Goal: Book appointment/travel/reservation

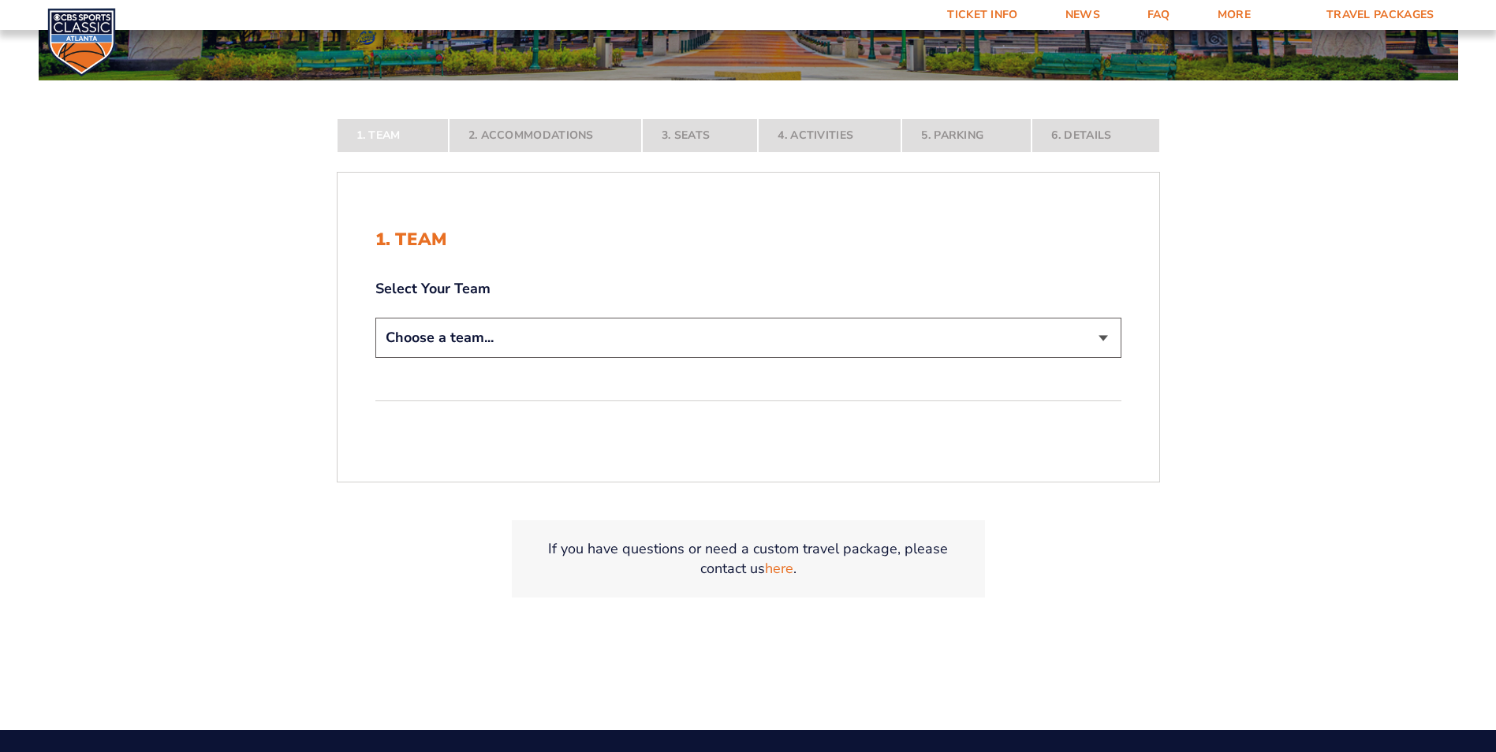
scroll to position [315, 0]
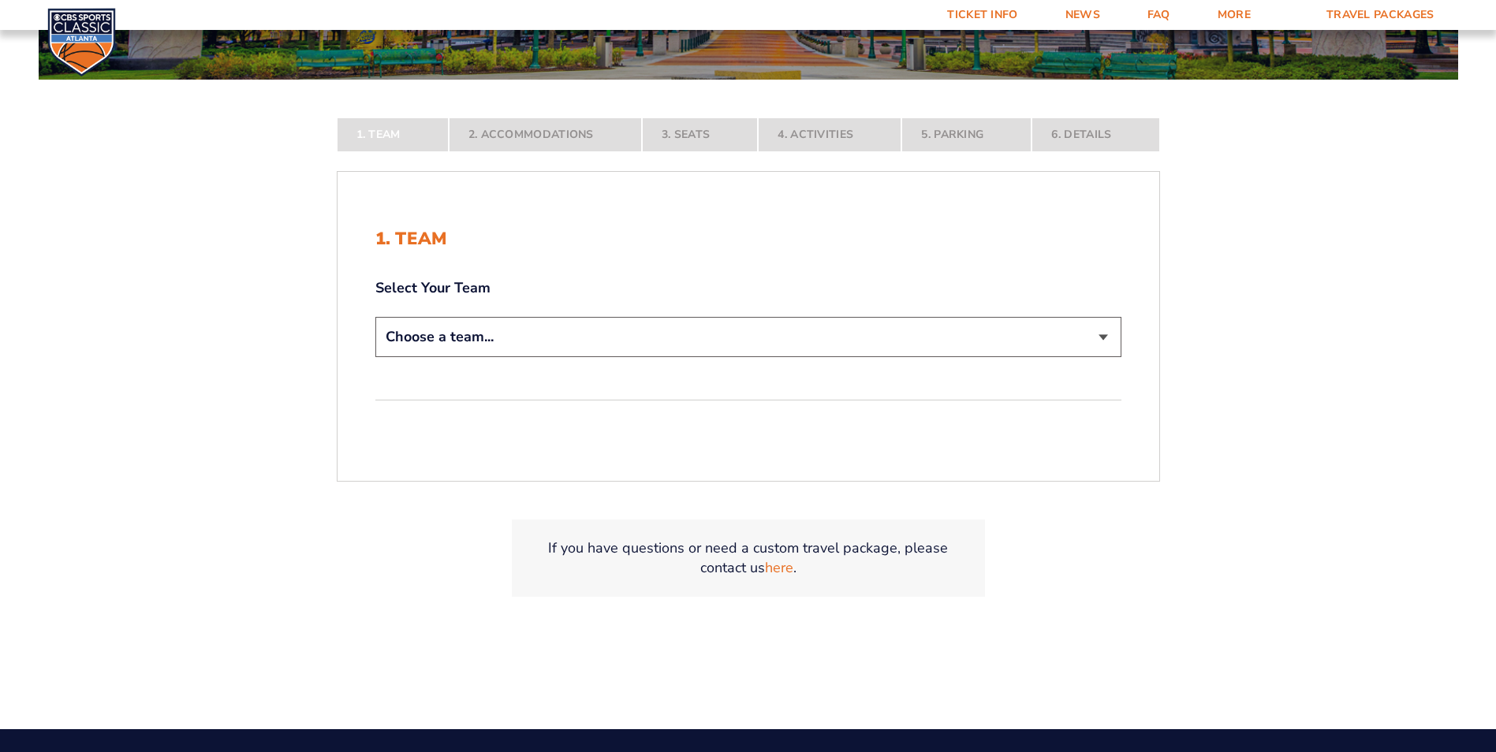
click at [475, 350] on select "Choose a team... [US_STATE] Wildcats [US_STATE] State Buckeyes [US_STATE] Tar H…" at bounding box center [748, 337] width 746 height 40
select select "12956"
click at [375, 357] on select "Choose a team... [US_STATE] Wildcats [US_STATE] State Buckeyes [US_STATE] Tar H…" at bounding box center [748, 337] width 746 height 40
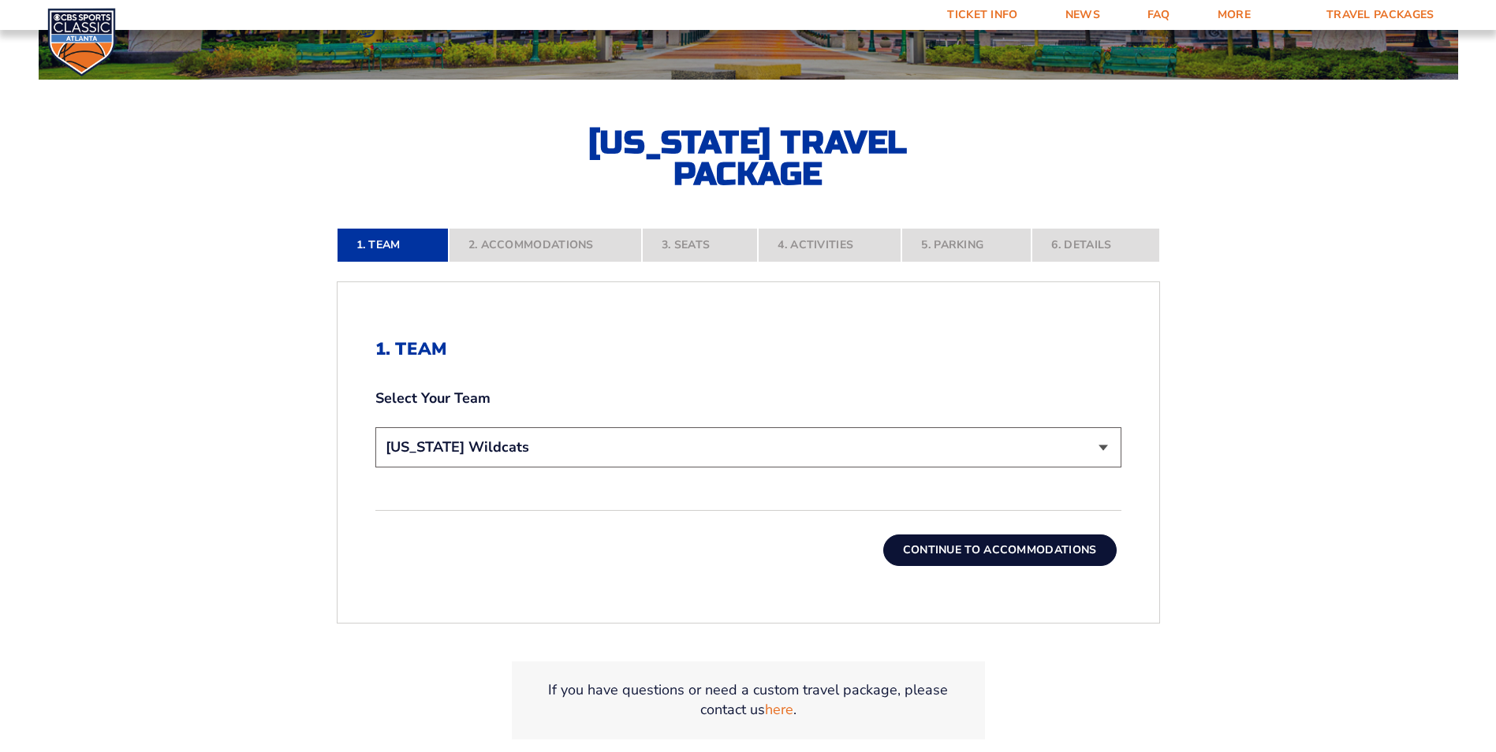
click at [1000, 554] on button "Continue To Accommodations" at bounding box center [999, 551] width 233 height 32
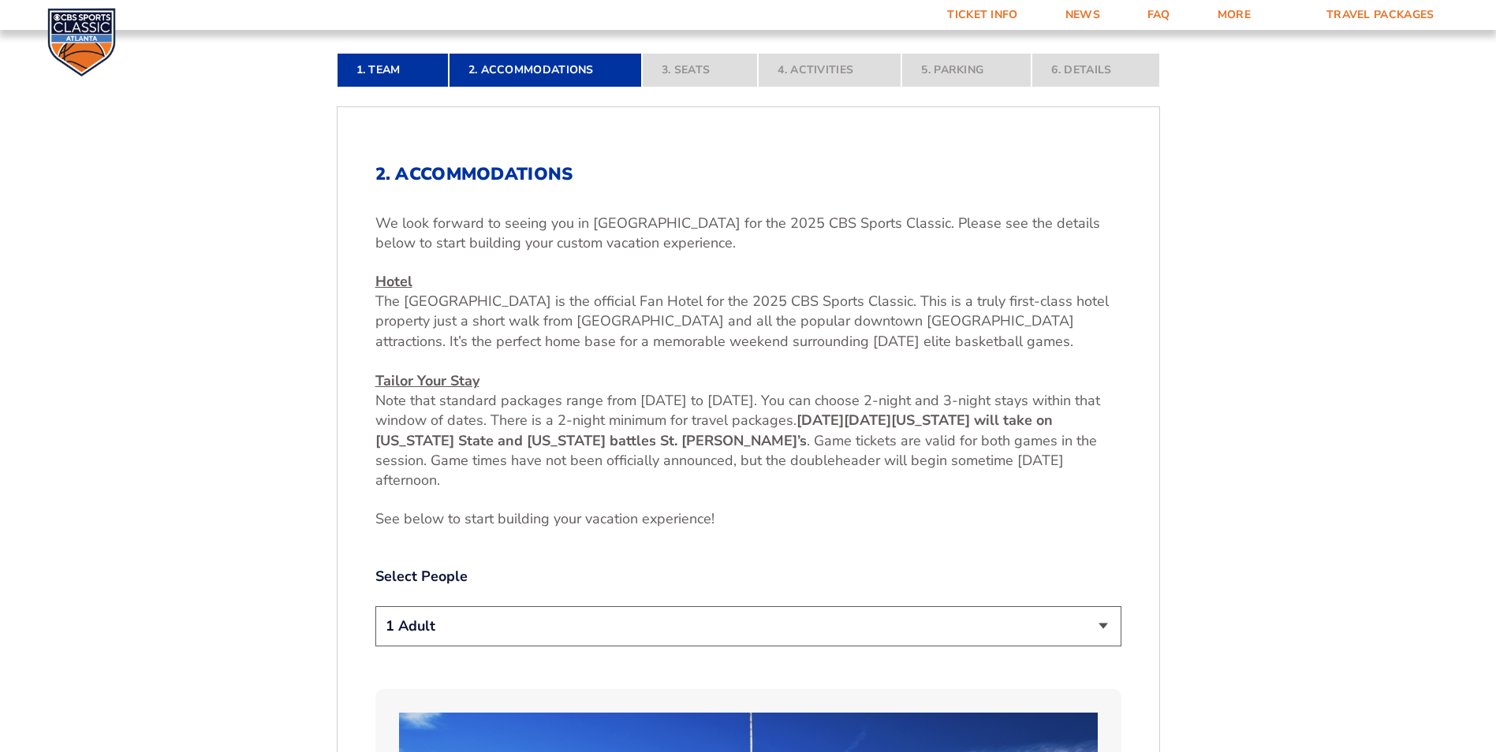
scroll to position [671, 0]
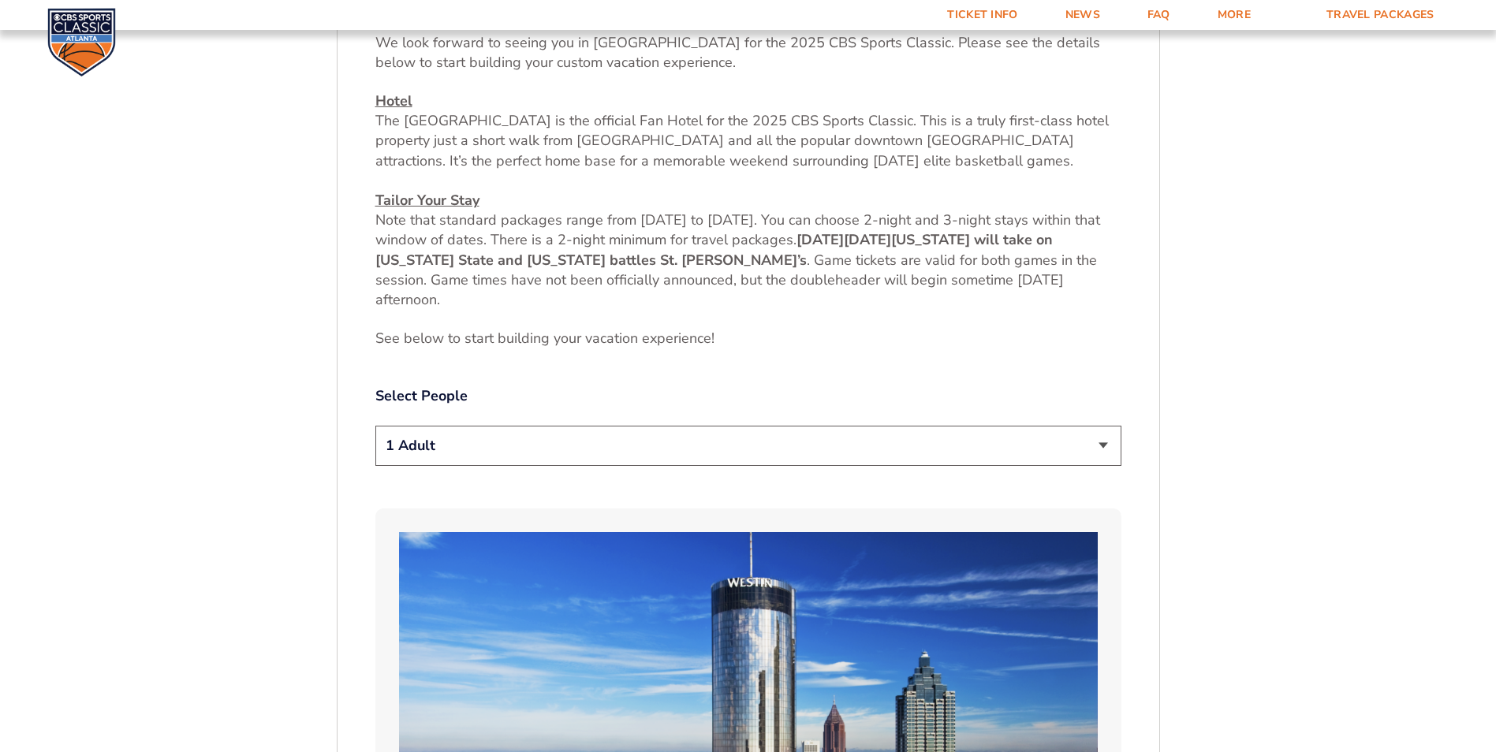
click at [472, 449] on select "1 Adult 2 Adults 3 Adults 4 Adults 2 Adults + 1 Child 2 Adults + 2 Children 2 A…" at bounding box center [748, 446] width 746 height 40
select select "2 Adults"
click at [375, 426] on select "1 Adult 2 Adults 3 Adults 4 Adults 2 Adults + 1 Child 2 Adults + 2 Children 2 A…" at bounding box center [748, 446] width 746 height 40
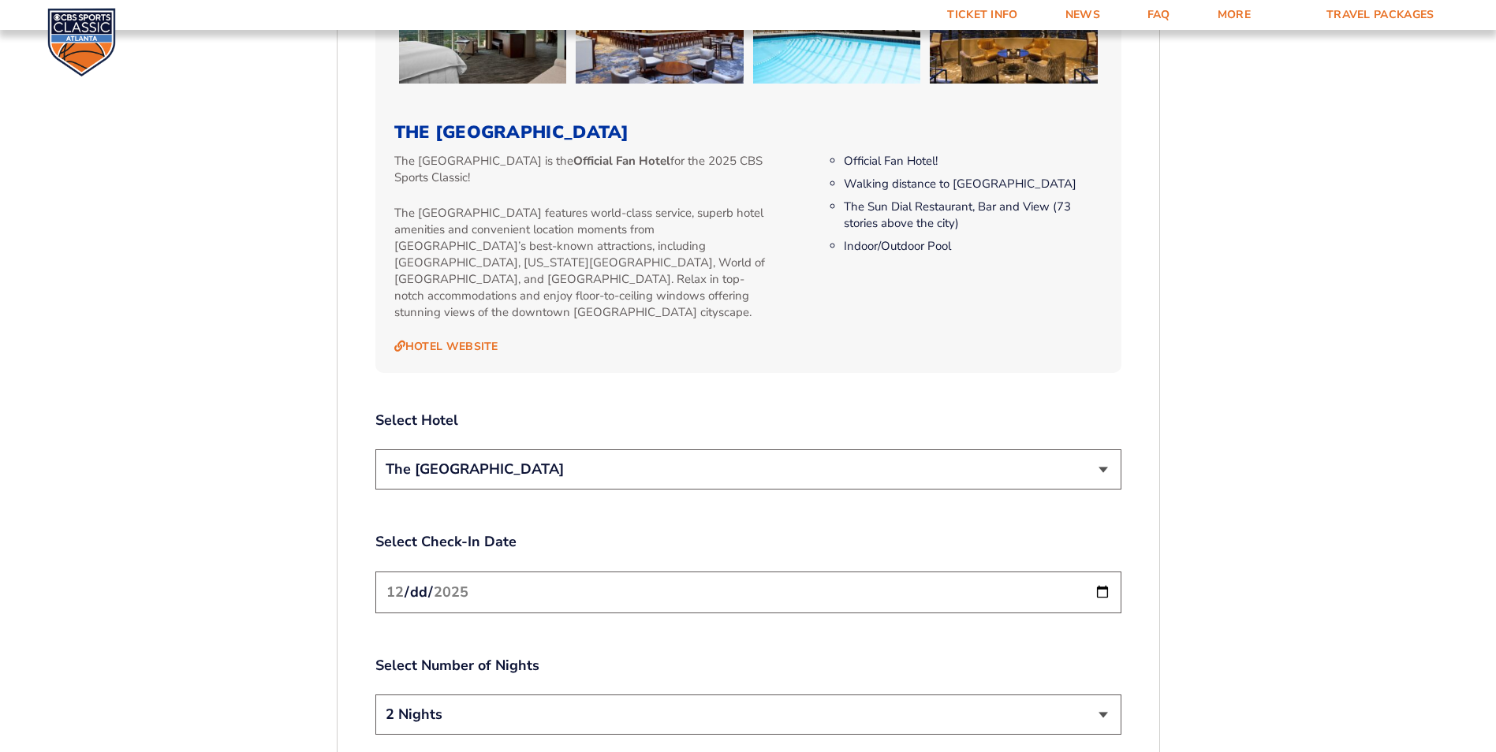
scroll to position [1933, 0]
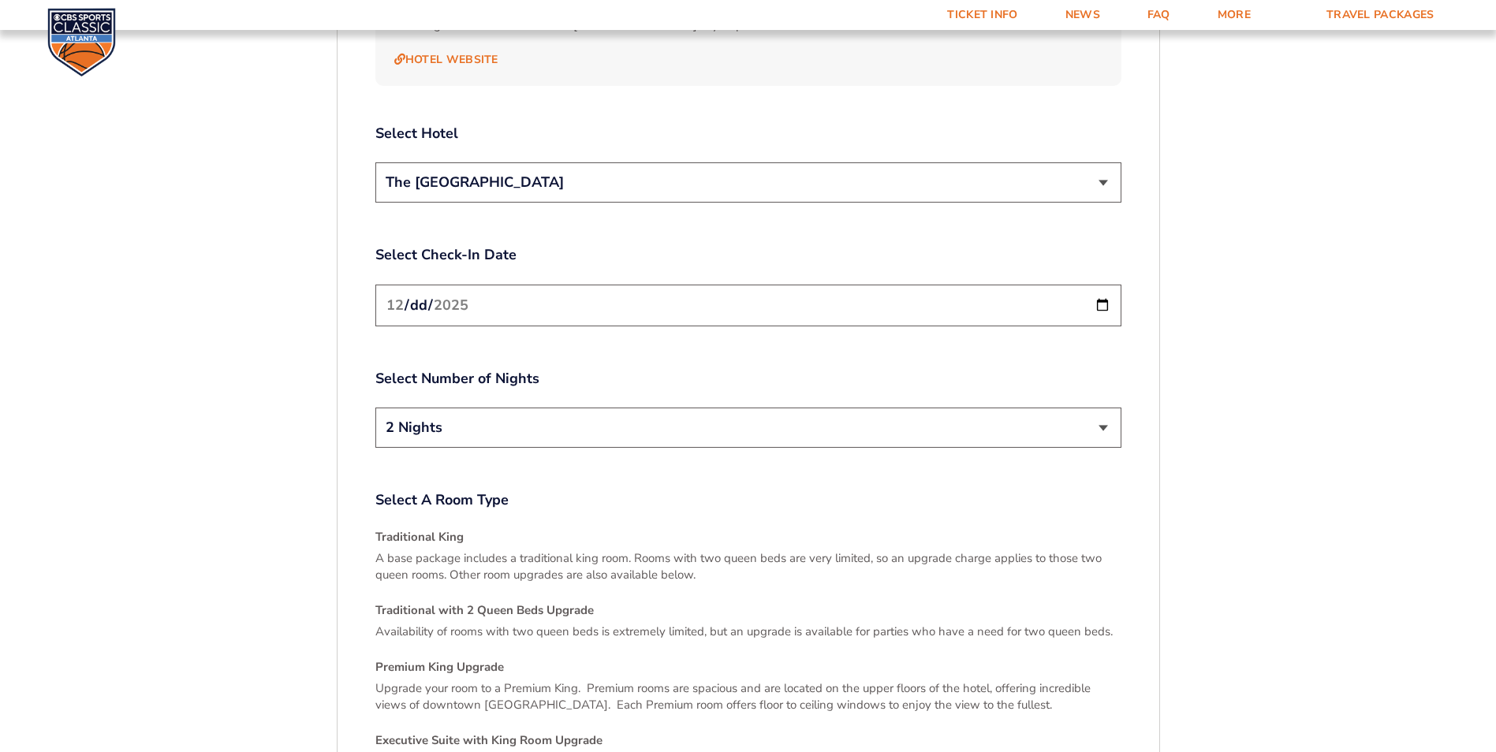
click at [1097, 300] on input "[DATE]" at bounding box center [748, 306] width 746 height 42
click at [880, 371] on label "Select Number of Nights" at bounding box center [748, 379] width 746 height 20
click at [1105, 285] on input "[DATE]" at bounding box center [748, 306] width 746 height 42
click at [751, 299] on input "[DATE]" at bounding box center [748, 306] width 746 height 42
click at [1095, 285] on input "[DATE]" at bounding box center [748, 306] width 746 height 42
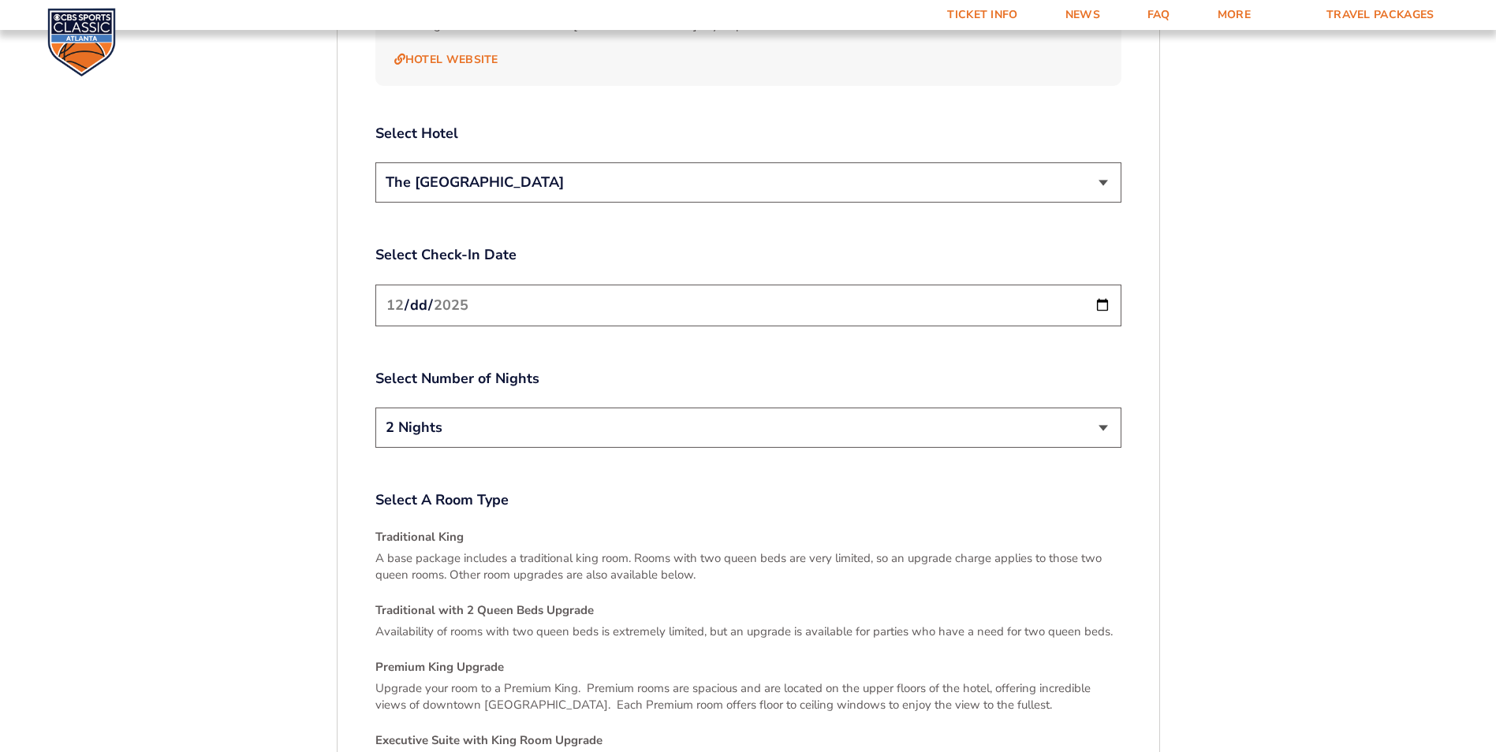
type input "[DATE]"
click at [688, 408] on select "2 Nights 3 Nights" at bounding box center [748, 428] width 746 height 40
click at [375, 408] on select "2 Nights 3 Nights" at bounding box center [748, 428] width 746 height 40
click at [503, 285] on input "[DATE]" at bounding box center [748, 306] width 746 height 42
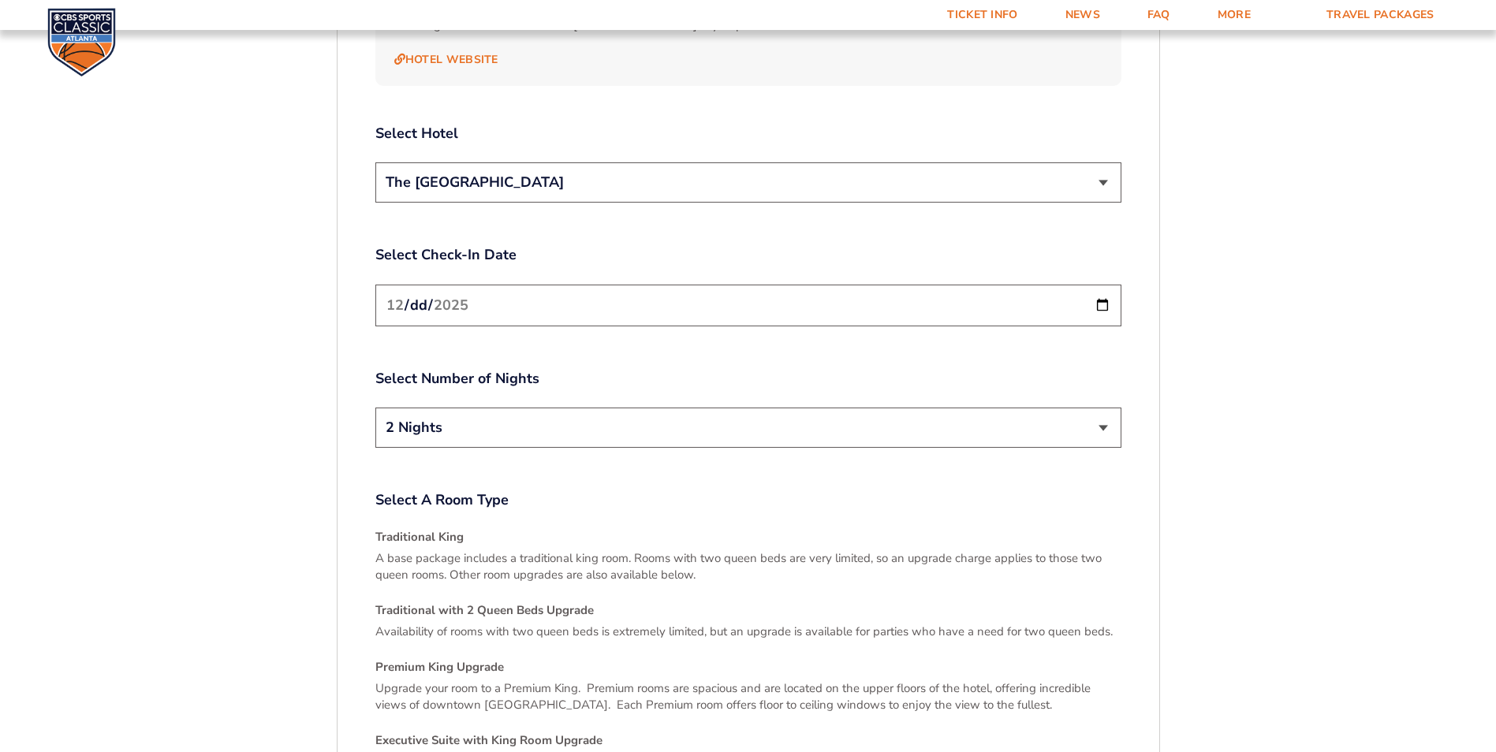
click at [1099, 289] on input "[DATE]" at bounding box center [748, 306] width 746 height 42
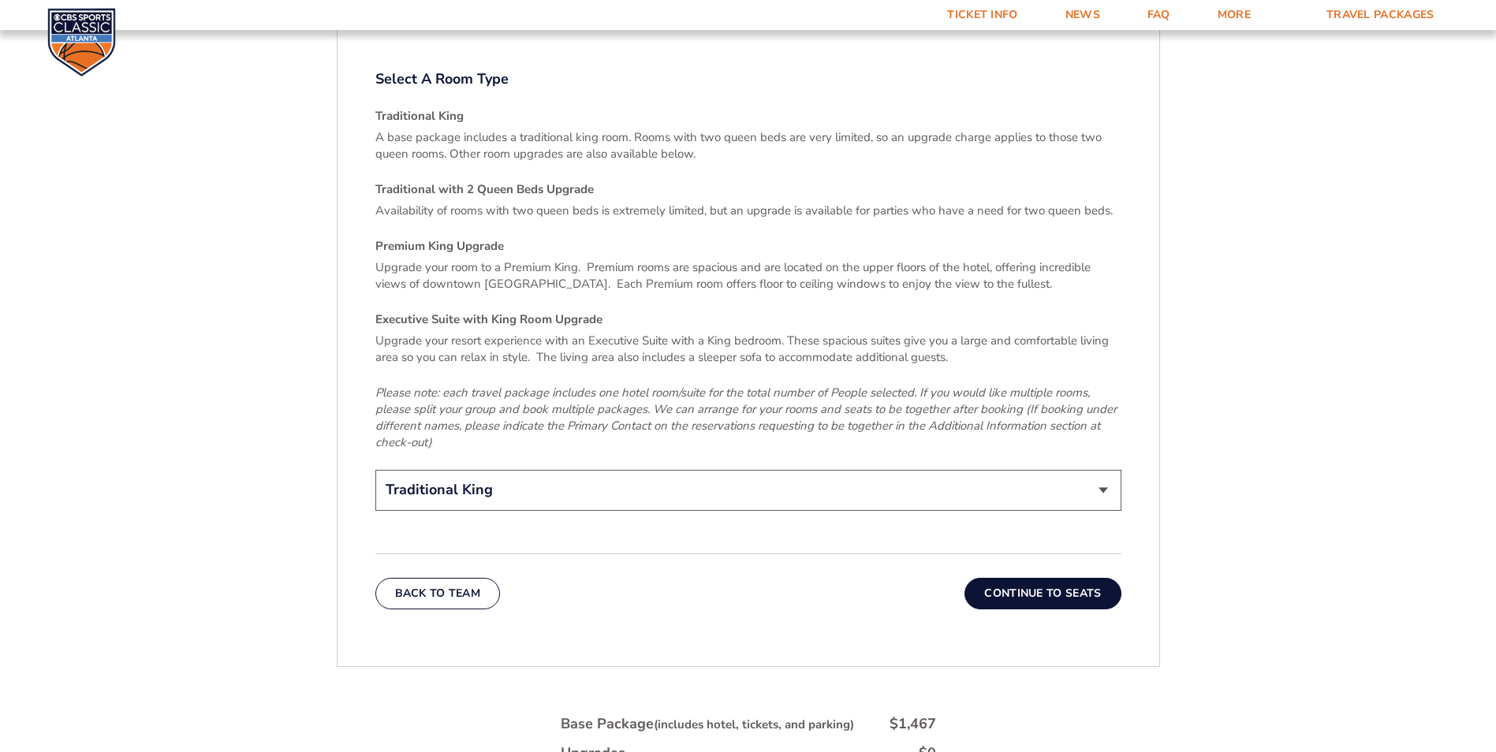
scroll to position [2248, 0]
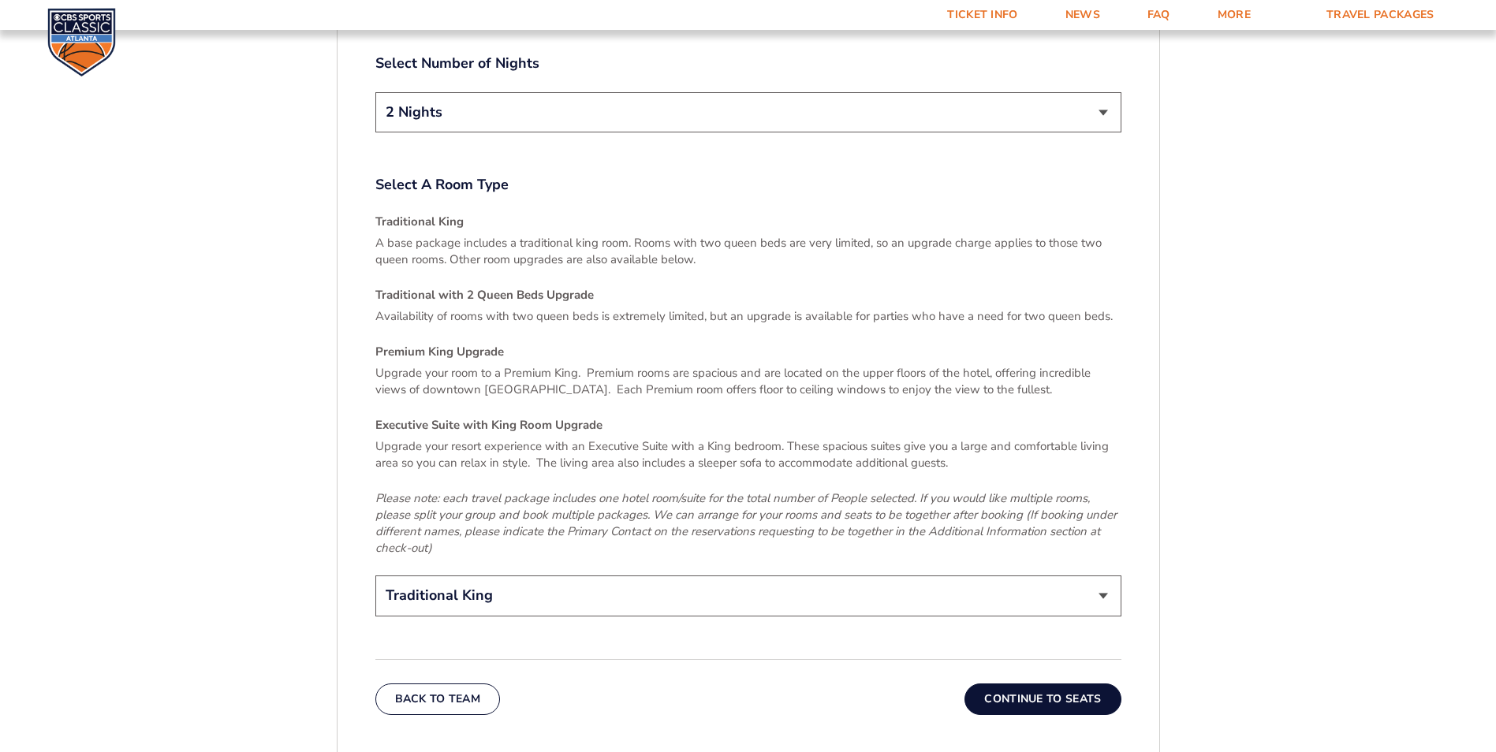
click at [533, 580] on select "Traditional King Traditional with 2 Queen Beds Upgrade (+$45 per night) Premium…" at bounding box center [748, 596] width 746 height 40
select select "Traditional with 2 Queen Beds Upgrade"
click at [375, 576] on select "Traditional King Traditional with 2 Queen Beds Upgrade (+$45 per night) Premium…" at bounding box center [748, 596] width 746 height 40
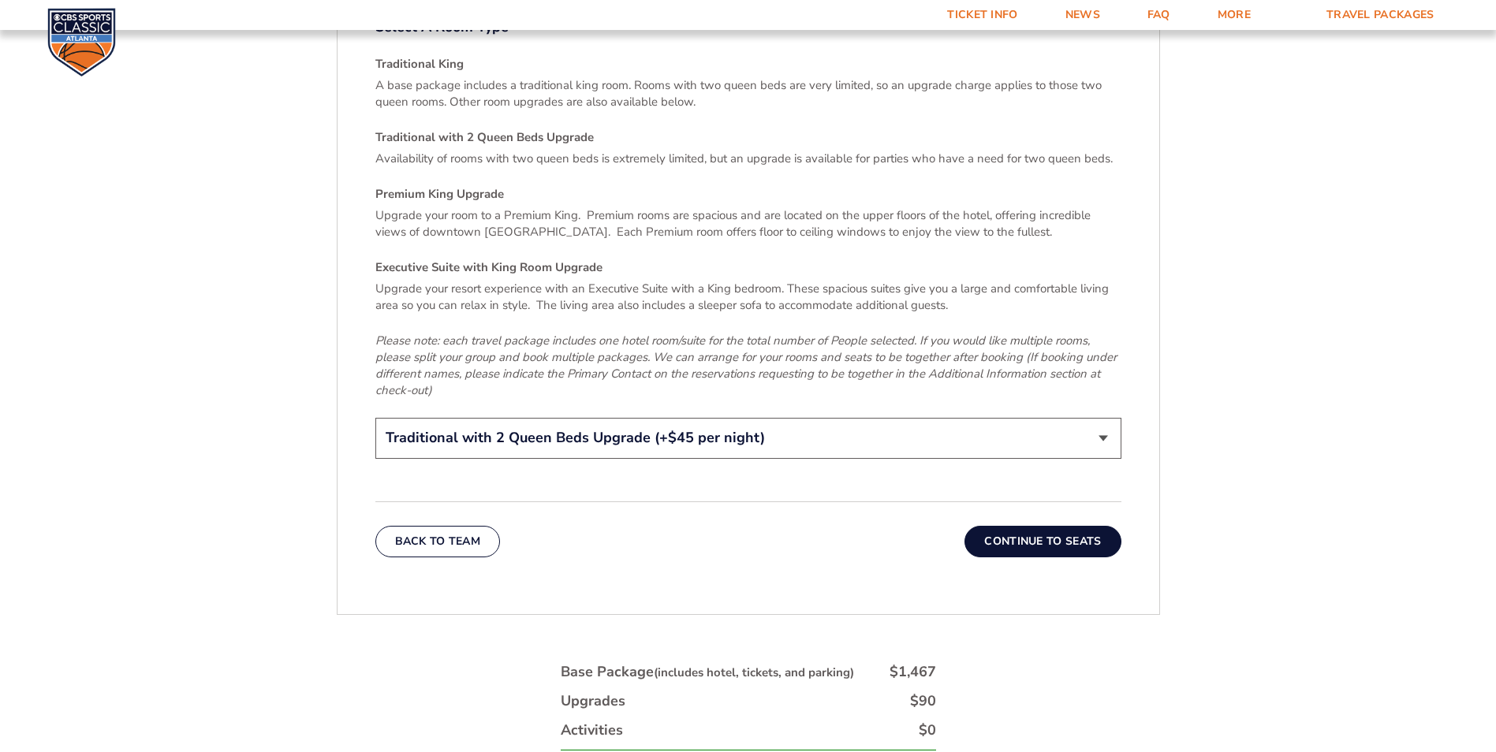
click at [1028, 539] on button "Continue To Seats" at bounding box center [1042, 542] width 156 height 32
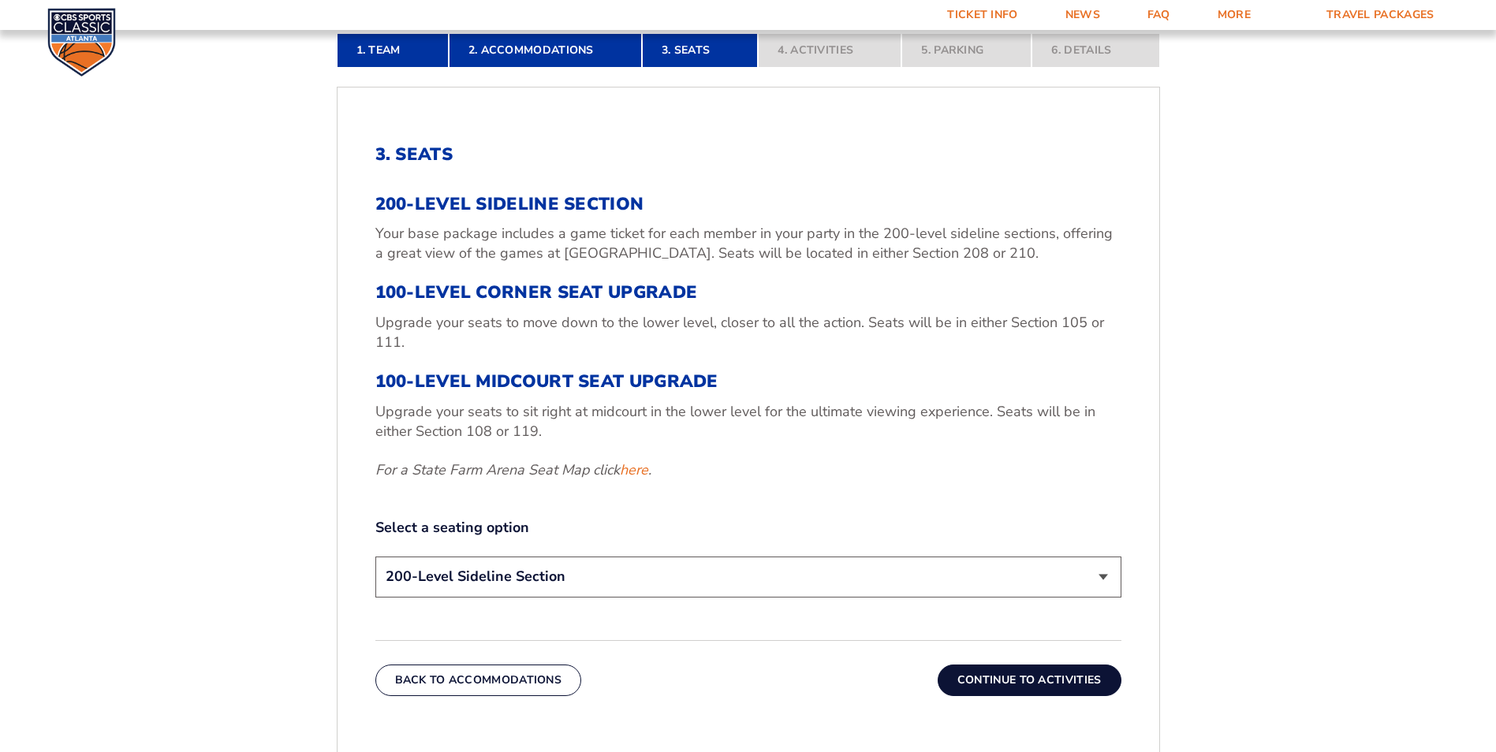
scroll to position [513, 0]
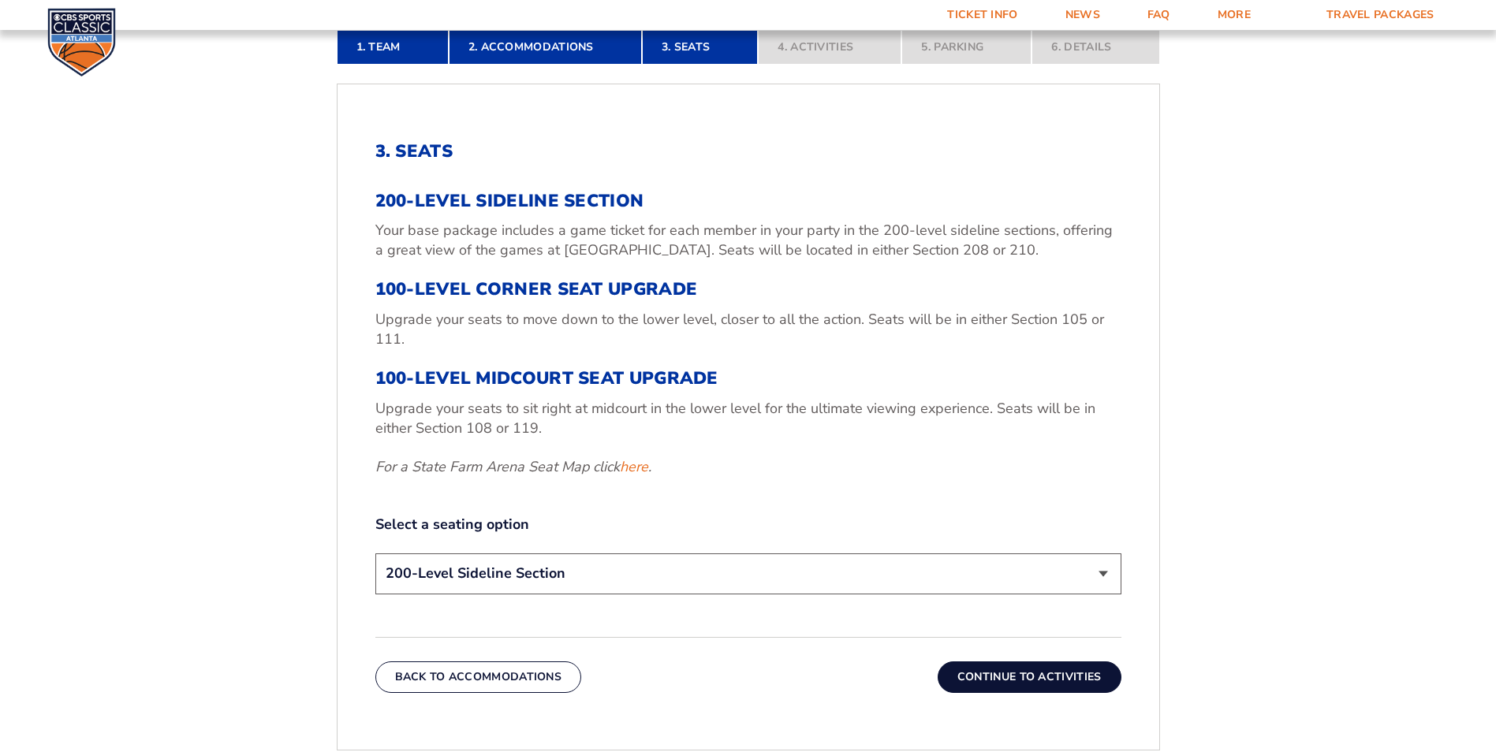
click at [540, 562] on select "200-Level Sideline Section 100-Level Corner Seat Upgrade (+$120 per person) 100…" at bounding box center [748, 574] width 746 height 40
click at [375, 554] on select "200-Level Sideline Section 100-Level Corner Seat Upgrade (+$120 per person) 100…" at bounding box center [748, 574] width 746 height 40
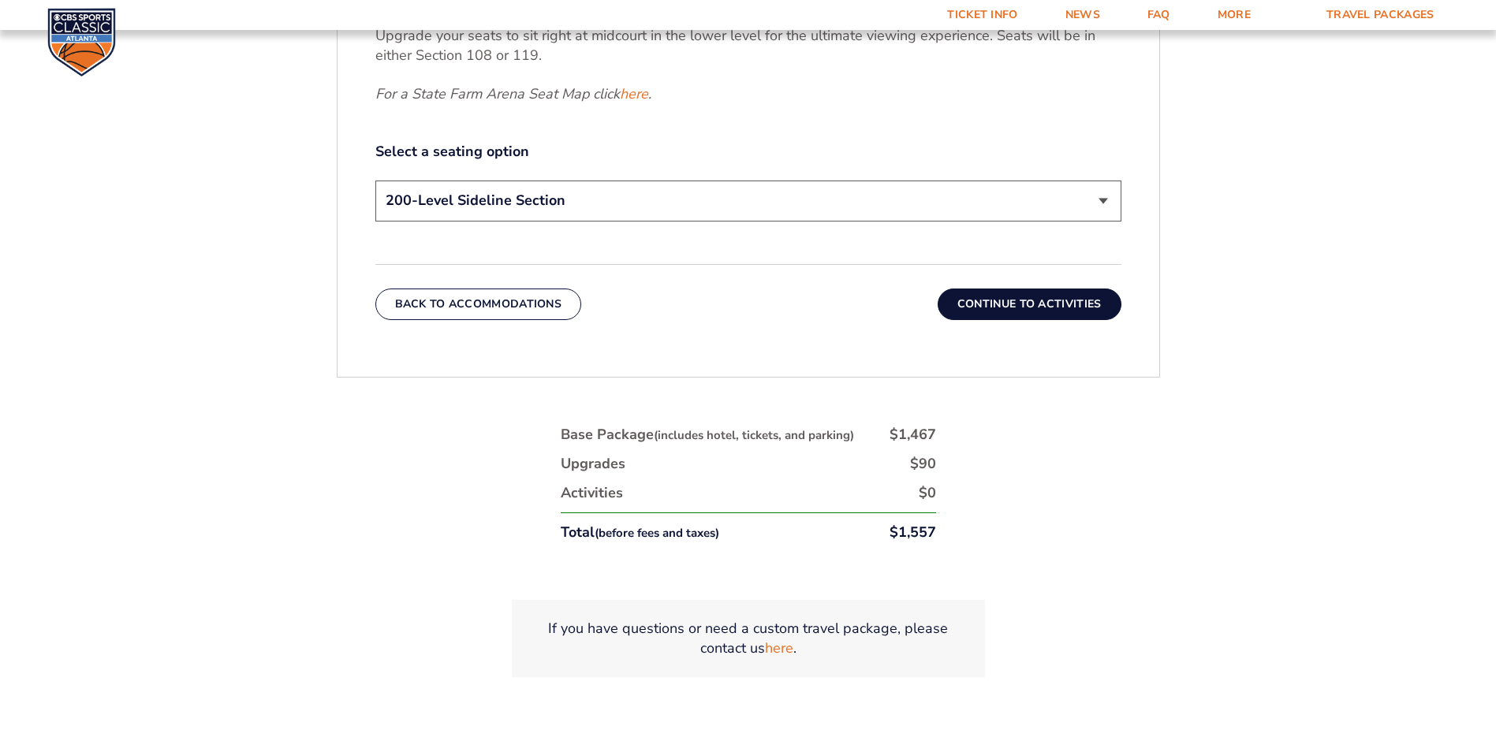
scroll to position [986, 0]
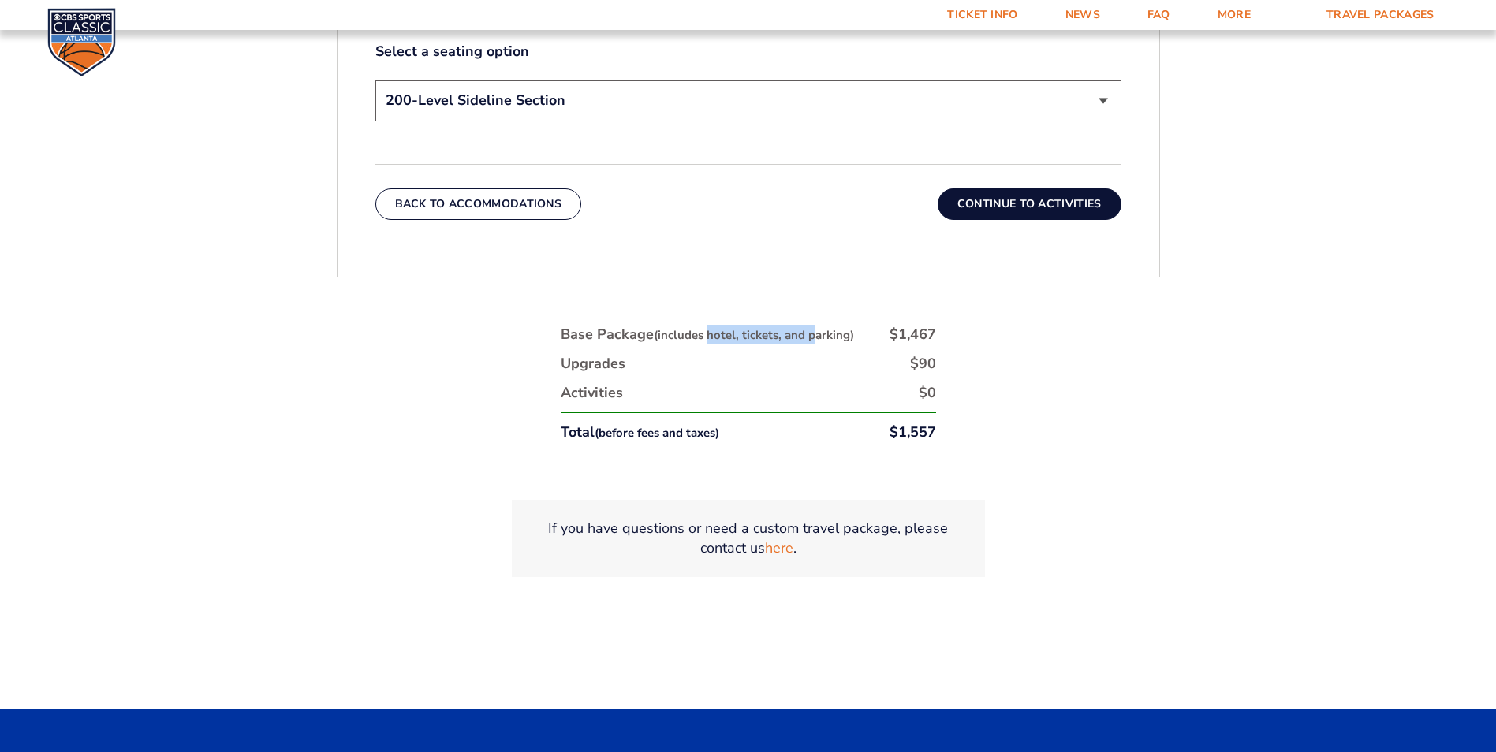
drag, startPoint x: 720, startPoint y: 329, endPoint x: 816, endPoint y: 339, distance: 96.7
click at [816, 339] on small "(includes hotel, tickets, and parking)" at bounding box center [754, 335] width 200 height 16
drag, startPoint x: 816, startPoint y: 339, endPoint x: 814, endPoint y: 376, distance: 37.1
click at [814, 376] on ul "Base Package (includes hotel, tickets, and parking) $1,467 Upgrades $90 Activit…" at bounding box center [748, 384] width 375 height 118
drag, startPoint x: 695, startPoint y: 341, endPoint x: 824, endPoint y: 337, distance: 129.4
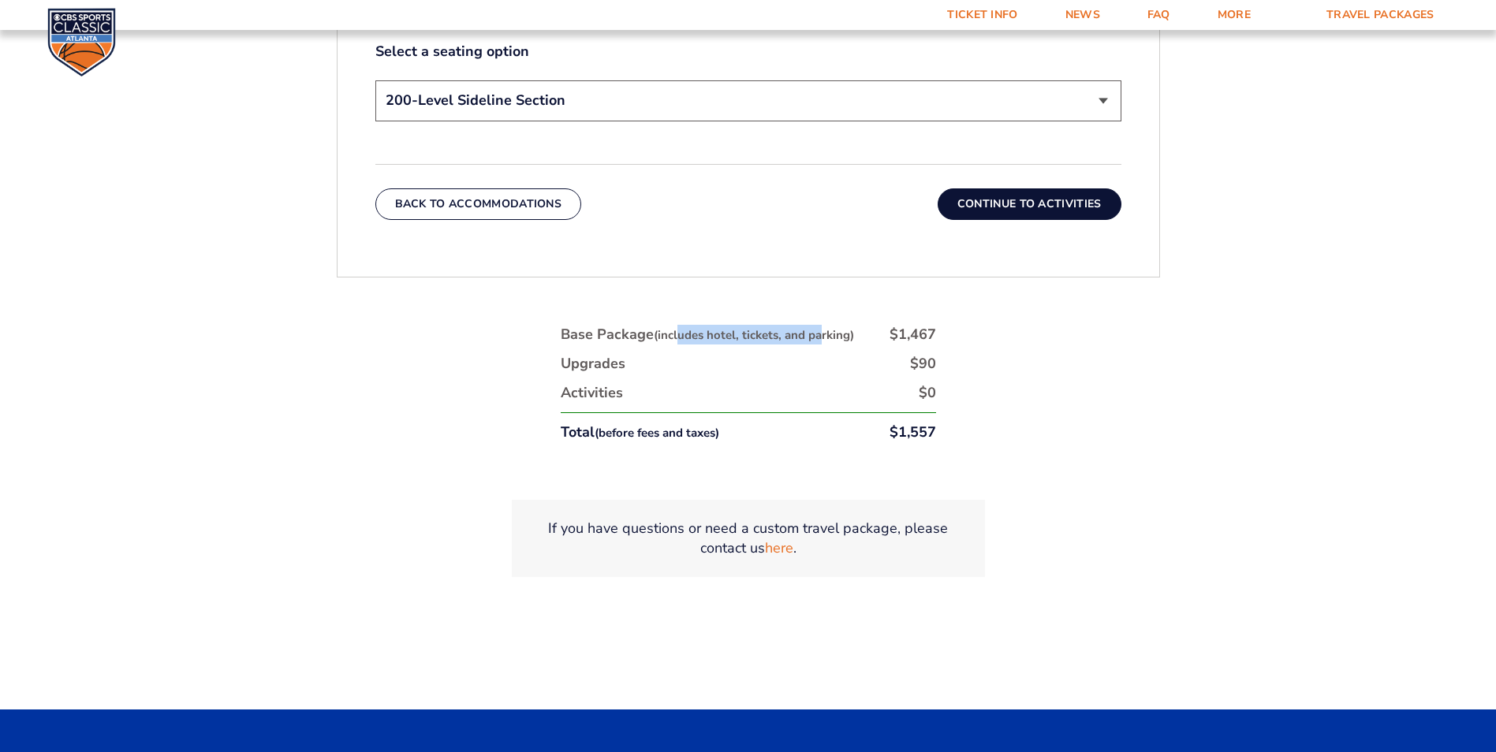
click at [824, 337] on div "Base Package (includes hotel, tickets, and parking)" at bounding box center [707, 335] width 293 height 20
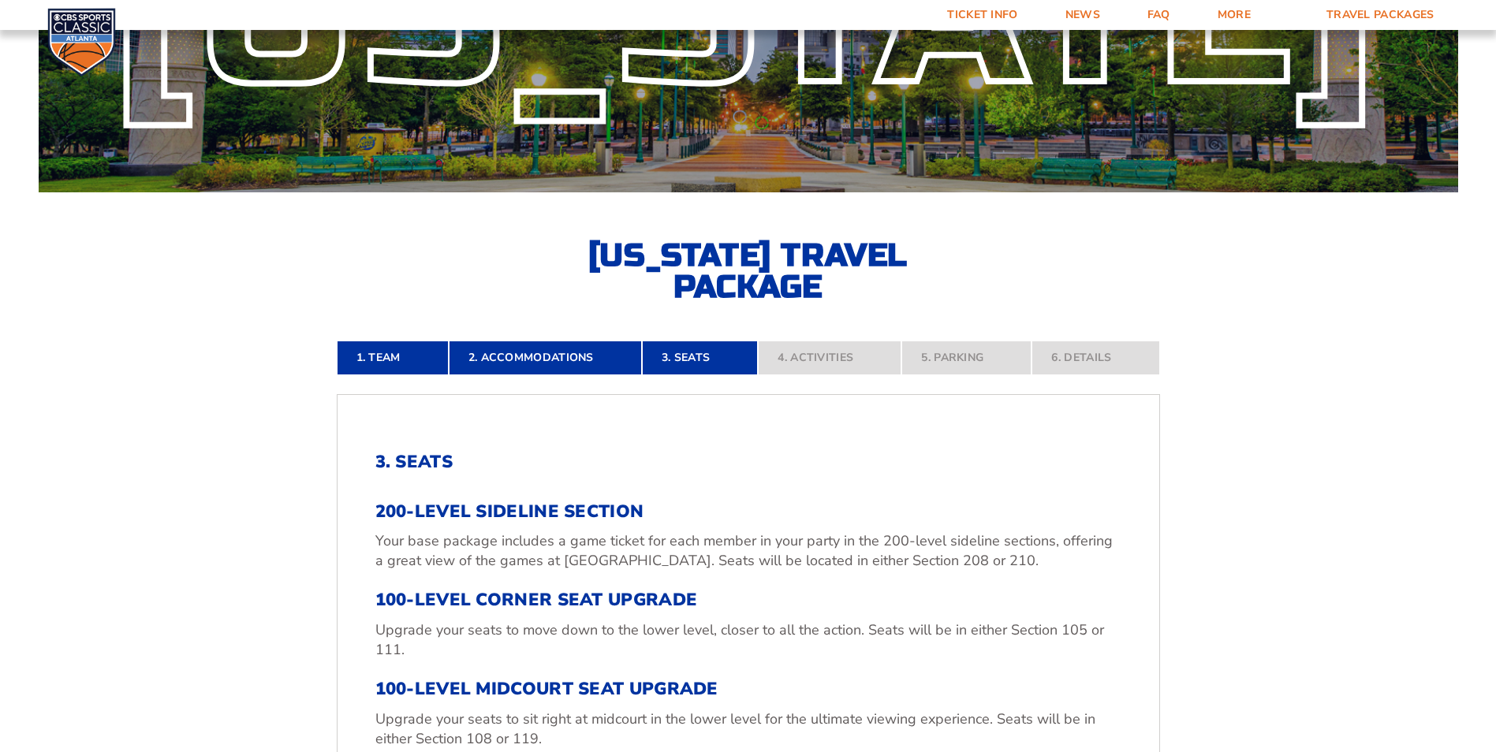
scroll to position [0, 0]
